Goal: Find specific page/section: Find specific page/section

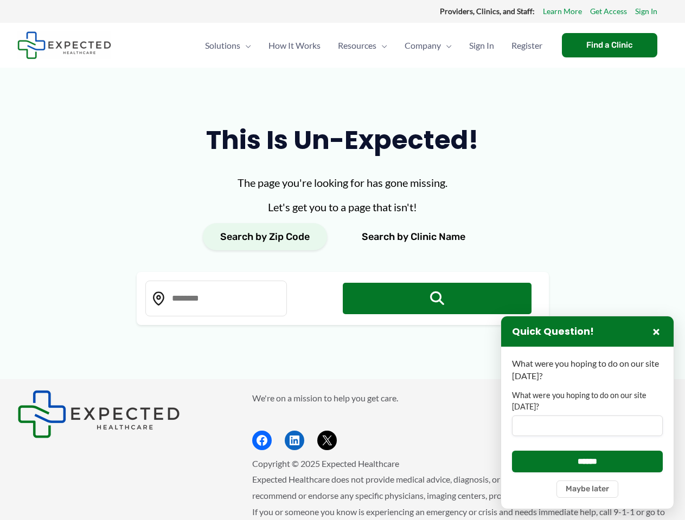
click at [342, 260] on div "The page you're looking for has gone missing. Let's get you to a page that isn'…" at bounding box center [343, 250] width 412 height 151
click at [265, 237] on button "Search by Zip Code" at bounding box center [265, 236] width 124 height 27
click at [413, 237] on button "Search by Clinic Name" at bounding box center [413, 236] width 138 height 27
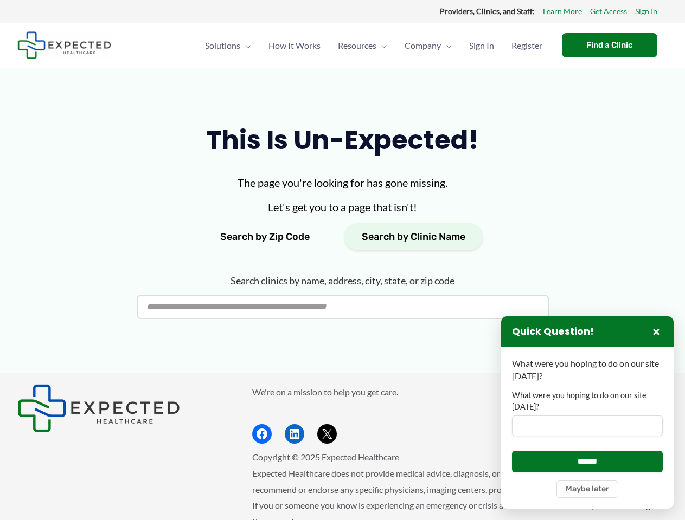
click at [587, 413] on label "What were you hoping to do on our site [DATE]?" at bounding box center [587, 401] width 151 height 22
click at [587, 416] on input "What were you hoping to do on our site [DATE]?" at bounding box center [587, 426] width 151 height 21
click at [656, 332] on button "×" at bounding box center [655, 331] width 13 height 13
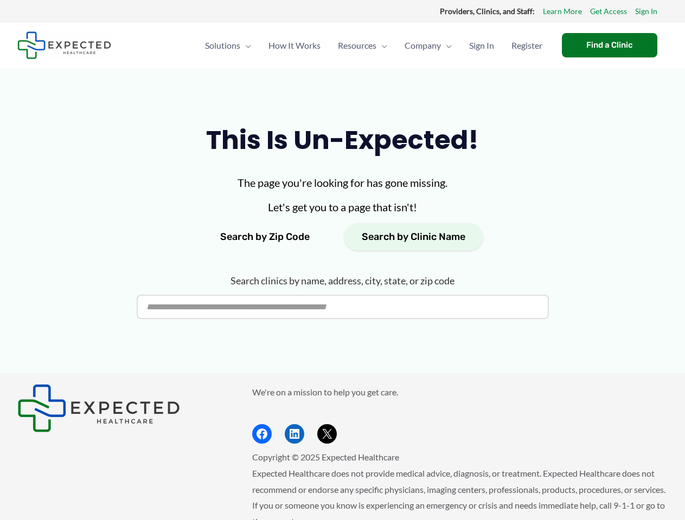
click at [587, 461] on p "Copyright © 2025 Expected Healthcare" at bounding box center [460, 457] width 416 height 16
click at [587, 490] on span "Expected Healthcare does not provide medical advice, diagnosis, or treatment. E…" at bounding box center [458, 497] width 413 height 59
